Goal: Task Accomplishment & Management: Use online tool/utility

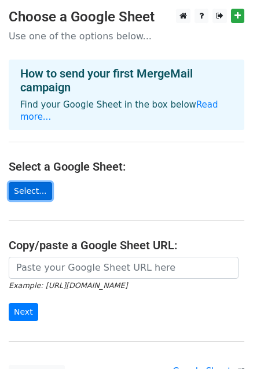
click at [37, 182] on link "Select..." at bounding box center [30, 191] width 43 height 18
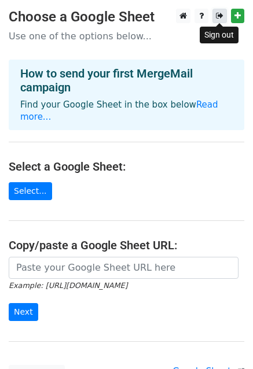
click at [216, 13] on icon at bounding box center [220, 16] width 8 height 8
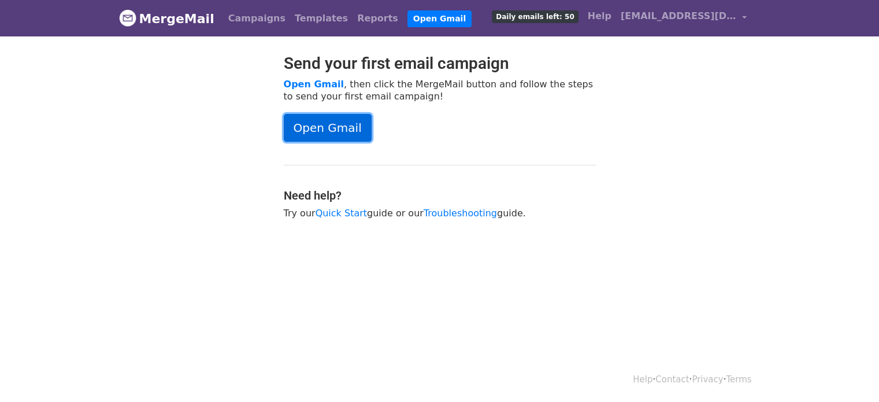
click at [351, 138] on link "Open Gmail" at bounding box center [328, 128] width 88 height 28
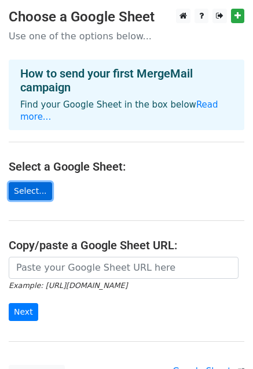
click at [35, 182] on link "Select..." at bounding box center [30, 191] width 43 height 18
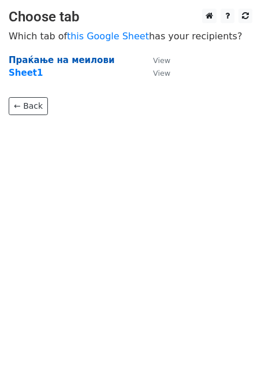
click at [64, 64] on strong "Праќање на меилови" at bounding box center [62, 60] width 106 height 10
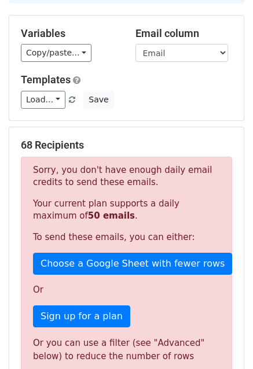
scroll to position [97, 0]
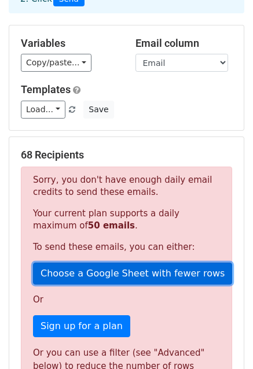
click at [106, 262] on link "Choose a Google Sheet with fewer rows" at bounding box center [132, 273] width 199 height 22
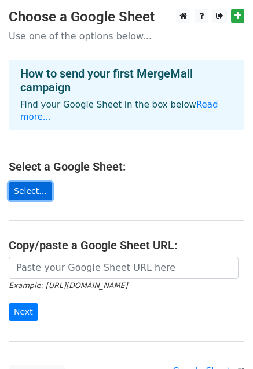
click at [37, 182] on link "Select..." at bounding box center [30, 191] width 43 height 18
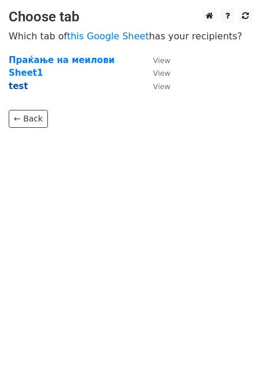
click at [16, 86] on strong "test" at bounding box center [18, 86] width 19 height 10
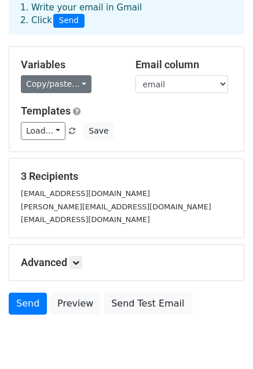
scroll to position [76, 0]
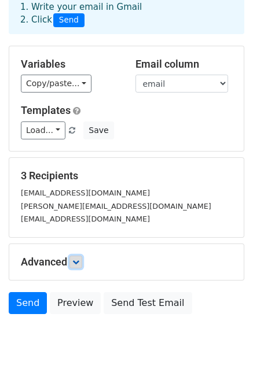
click at [79, 258] on icon at bounding box center [75, 261] width 7 height 7
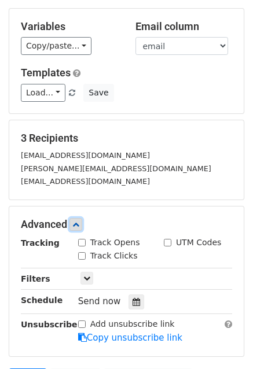
scroll to position [116, 0]
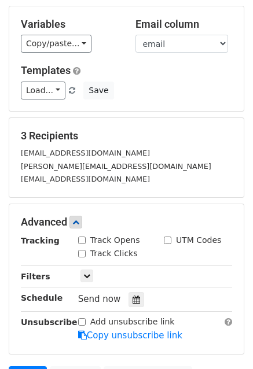
click at [98, 234] on label "Track Opens" at bounding box center [115, 240] width 50 height 12
click at [86, 236] on input "Track Opens" at bounding box center [82, 240] width 8 height 8
checkbox input "true"
click at [114, 247] on label "Track Clicks" at bounding box center [113, 253] width 47 height 12
click at [86, 250] on input "Track Clicks" at bounding box center [82, 254] width 8 height 8
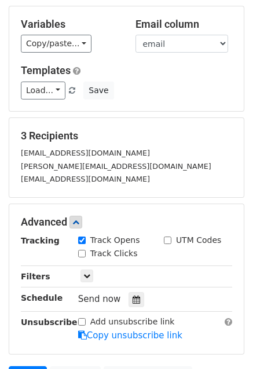
checkbox input "true"
click at [168, 236] on input "UTM Codes" at bounding box center [168, 240] width 8 height 8
checkbox input "true"
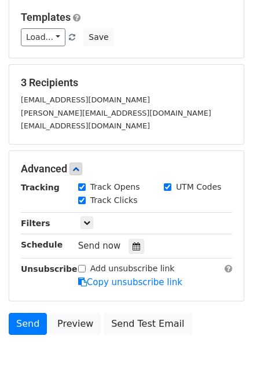
scroll to position [171, 0]
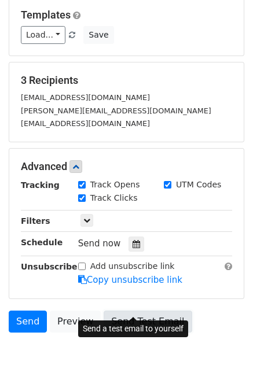
click at [124, 310] on link "Send Test Email" at bounding box center [147, 321] width 88 height 22
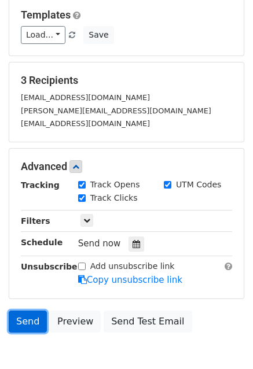
click at [21, 311] on link "Send" at bounding box center [28, 321] width 38 height 22
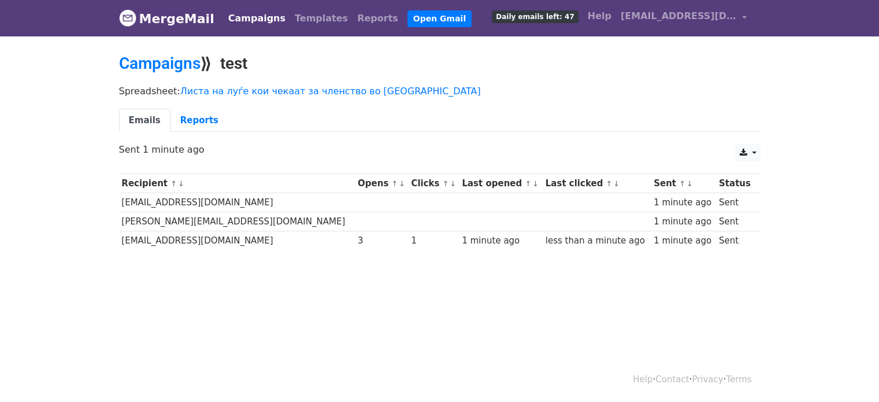
click at [236, 242] on td "[EMAIL_ADDRESS][DOMAIN_NAME]" at bounding box center [237, 240] width 236 height 19
click at [358, 239] on div "3" at bounding box center [382, 240] width 48 height 13
click at [156, 66] on link "Campaigns" at bounding box center [160, 63] width 82 height 19
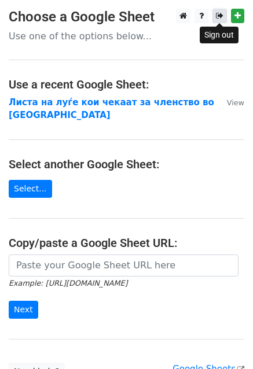
click at [216, 16] on icon at bounding box center [220, 16] width 8 height 8
